Goal: Task Accomplishment & Management: Use online tool/utility

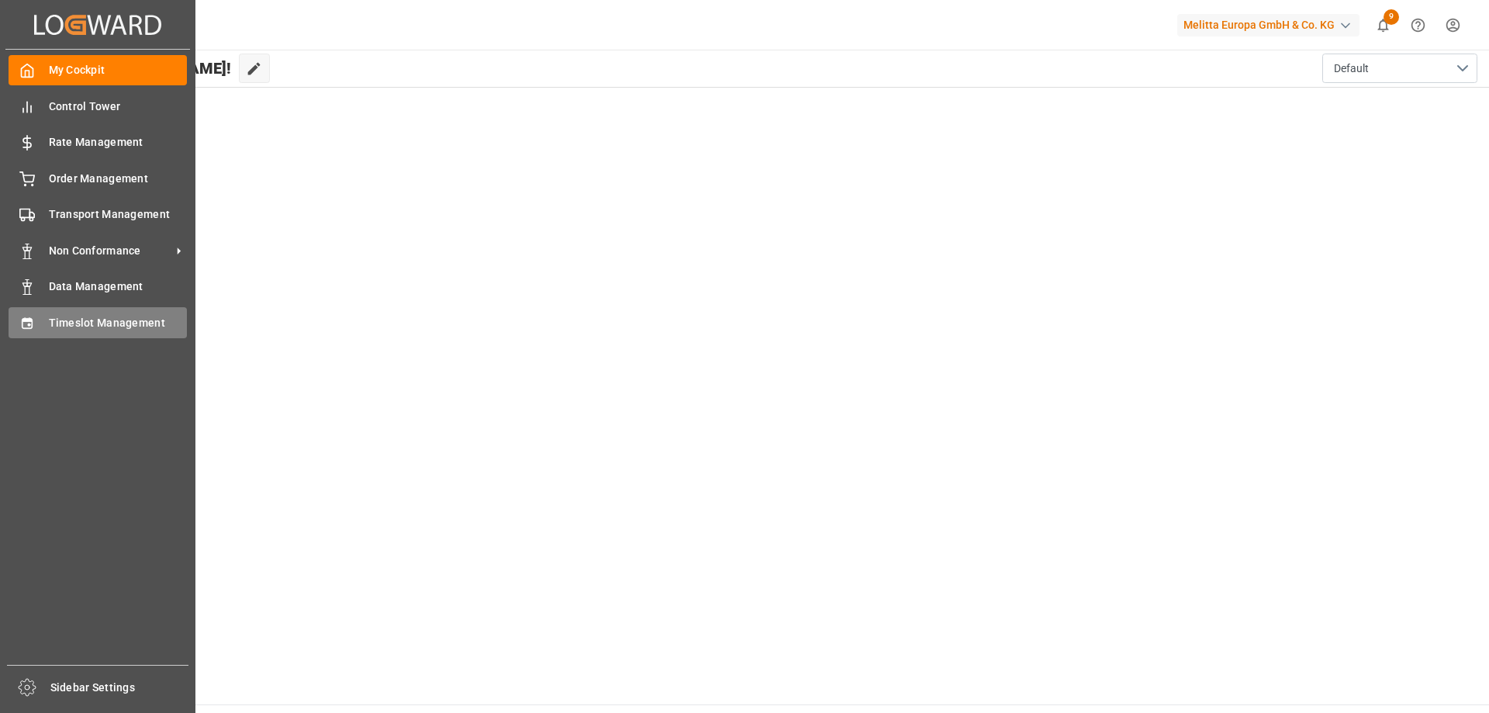
click at [118, 313] on div "Timeslot Management Timeslot Management" at bounding box center [98, 322] width 178 height 30
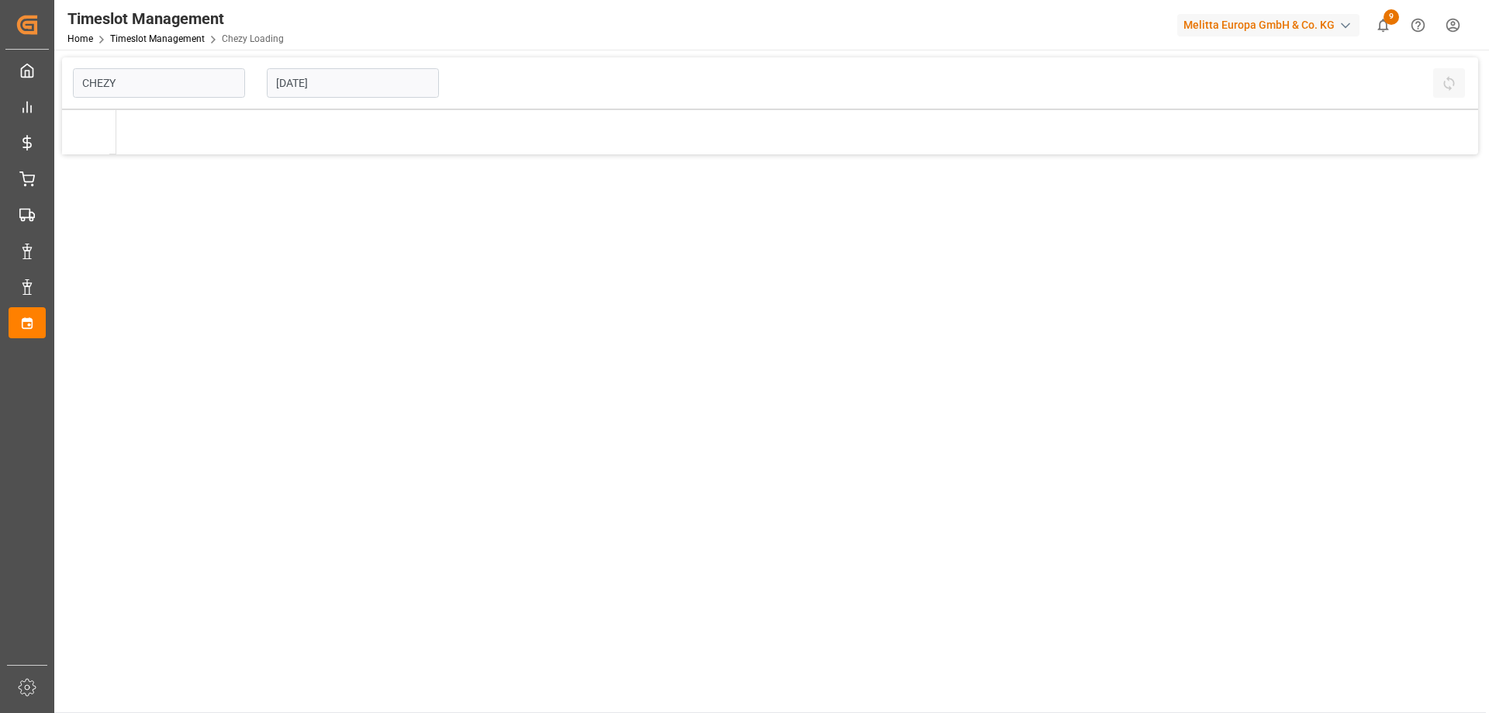
type input "Chezy Loading"
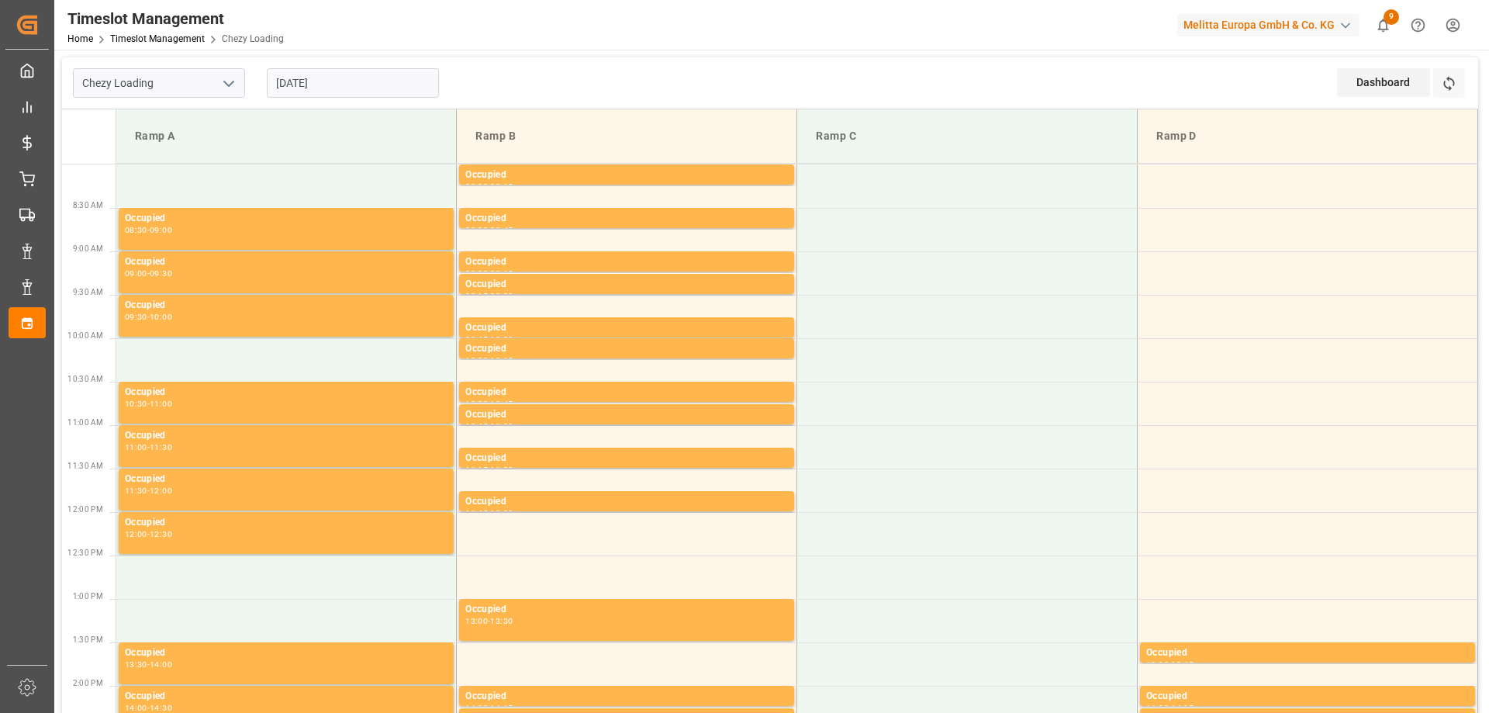
click at [379, 78] on input "[DATE]" at bounding box center [353, 82] width 172 height 29
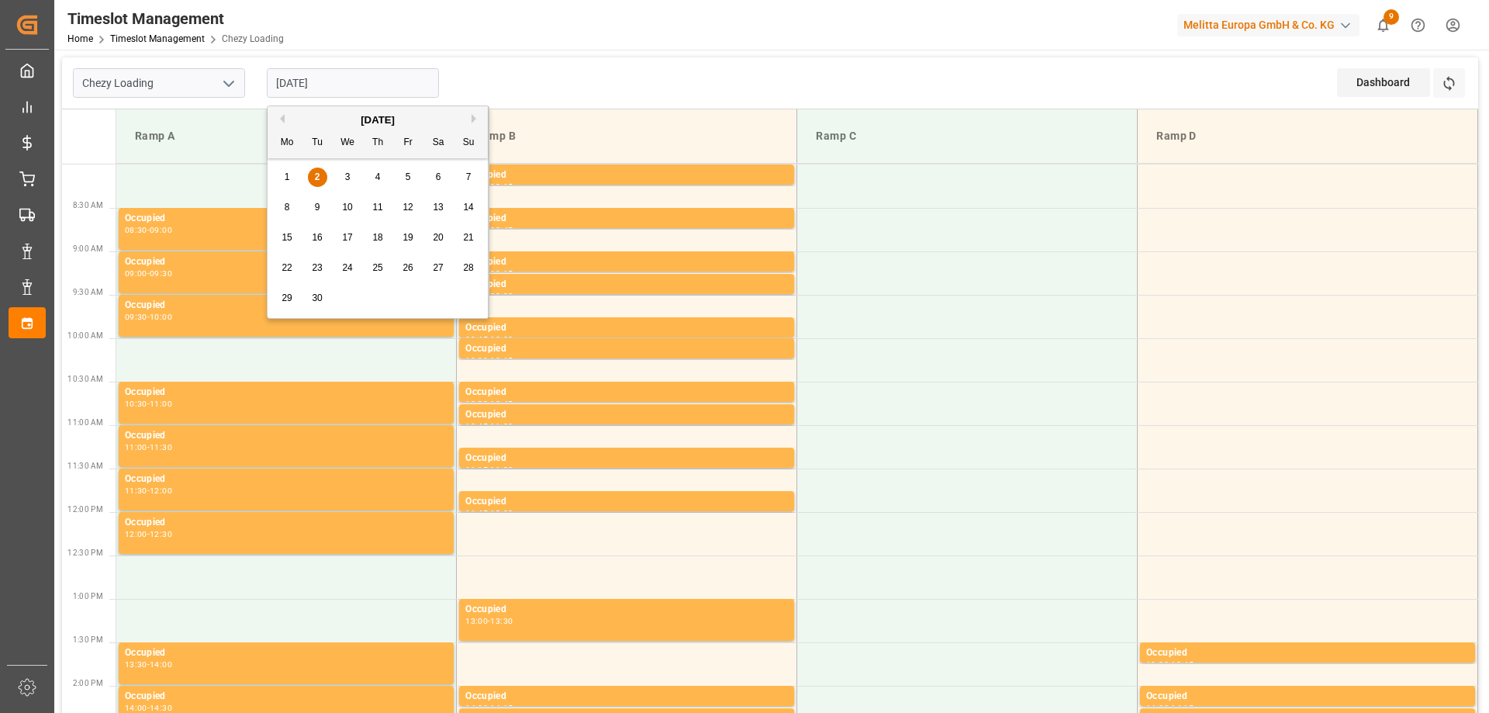
click at [345, 177] on span "3" at bounding box center [347, 176] width 5 height 11
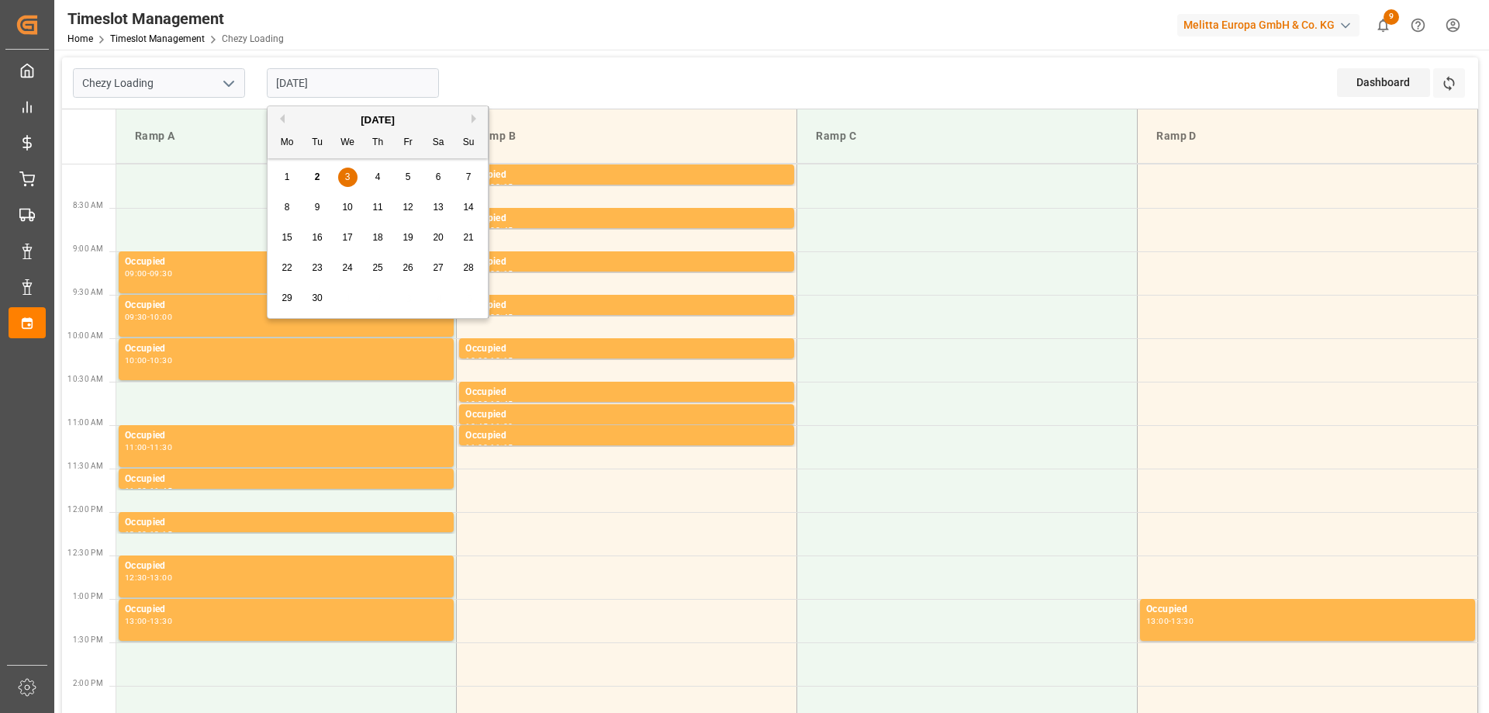
click at [388, 86] on input "[DATE]" at bounding box center [353, 82] width 172 height 29
click at [378, 176] on span "4" at bounding box center [377, 176] width 5 height 11
type input "[DATE]"
